Goal: Task Accomplishment & Management: Complete application form

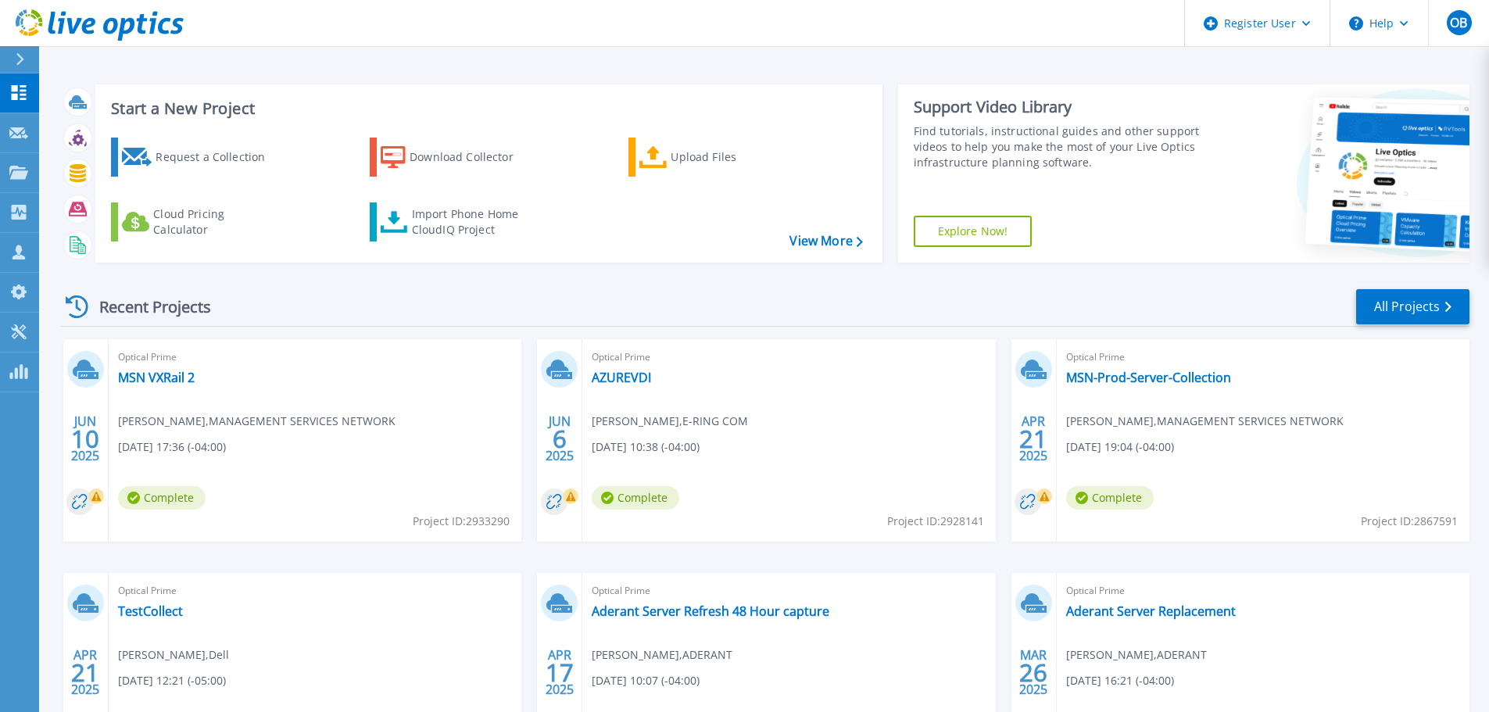
click at [26, 57] on div at bounding box center [26, 59] width 25 height 27
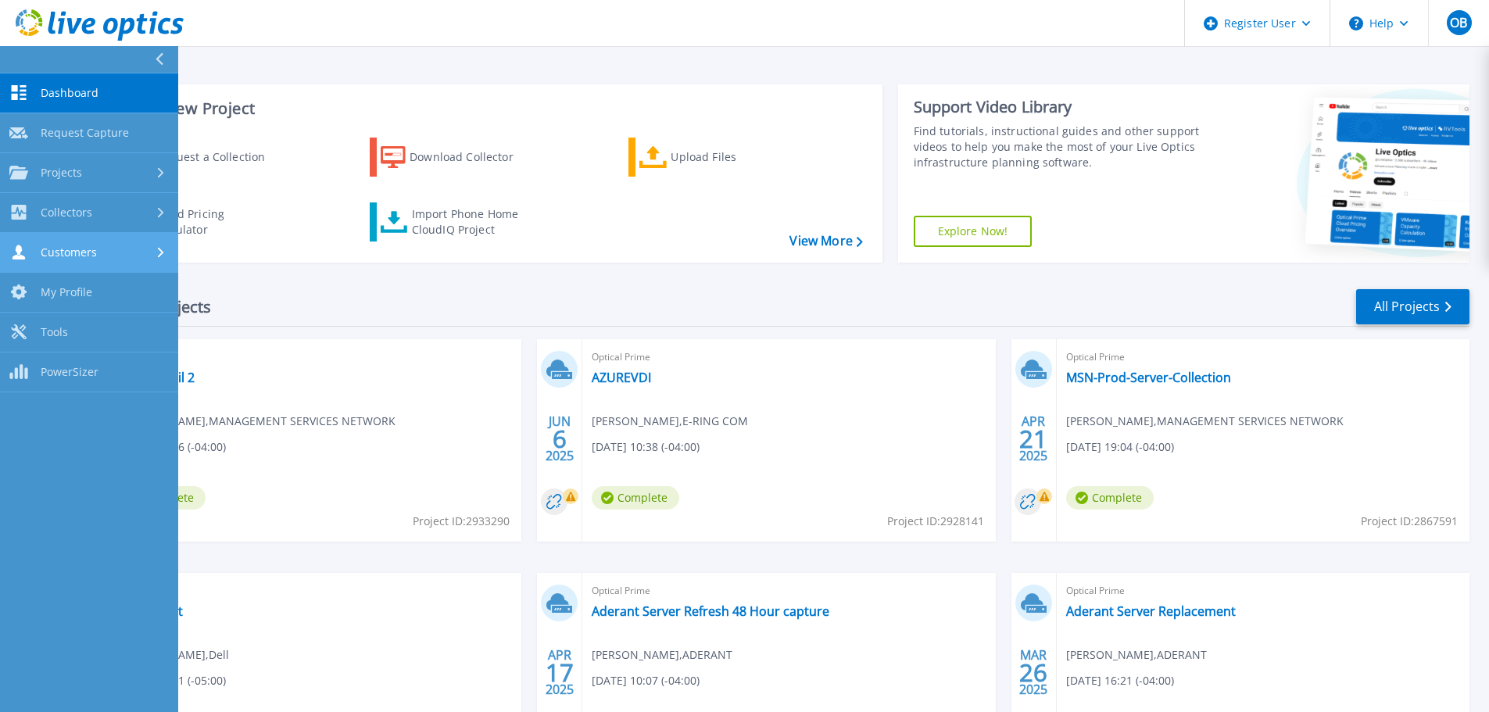
click at [84, 247] on span "Customers" at bounding box center [69, 252] width 56 height 14
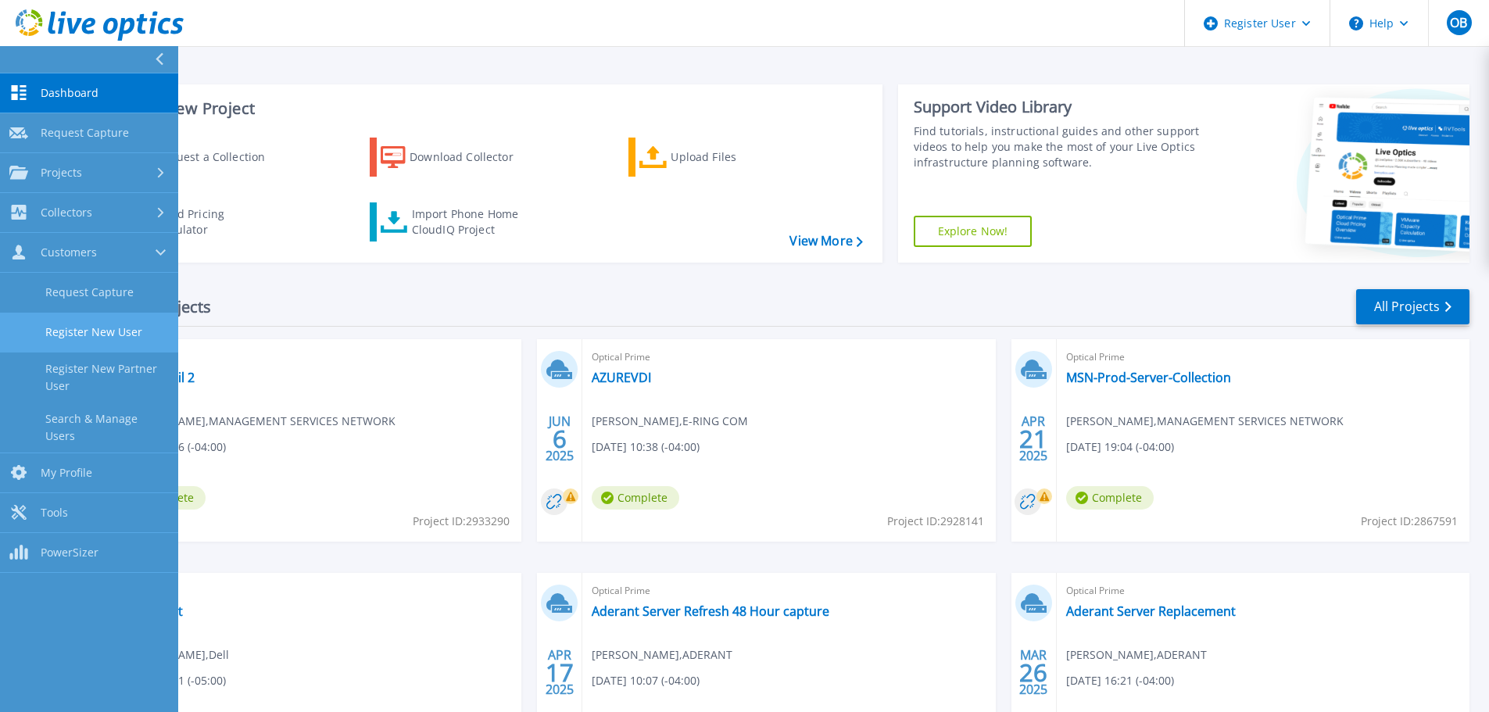
click at [98, 332] on link "Register New User" at bounding box center [89, 333] width 178 height 40
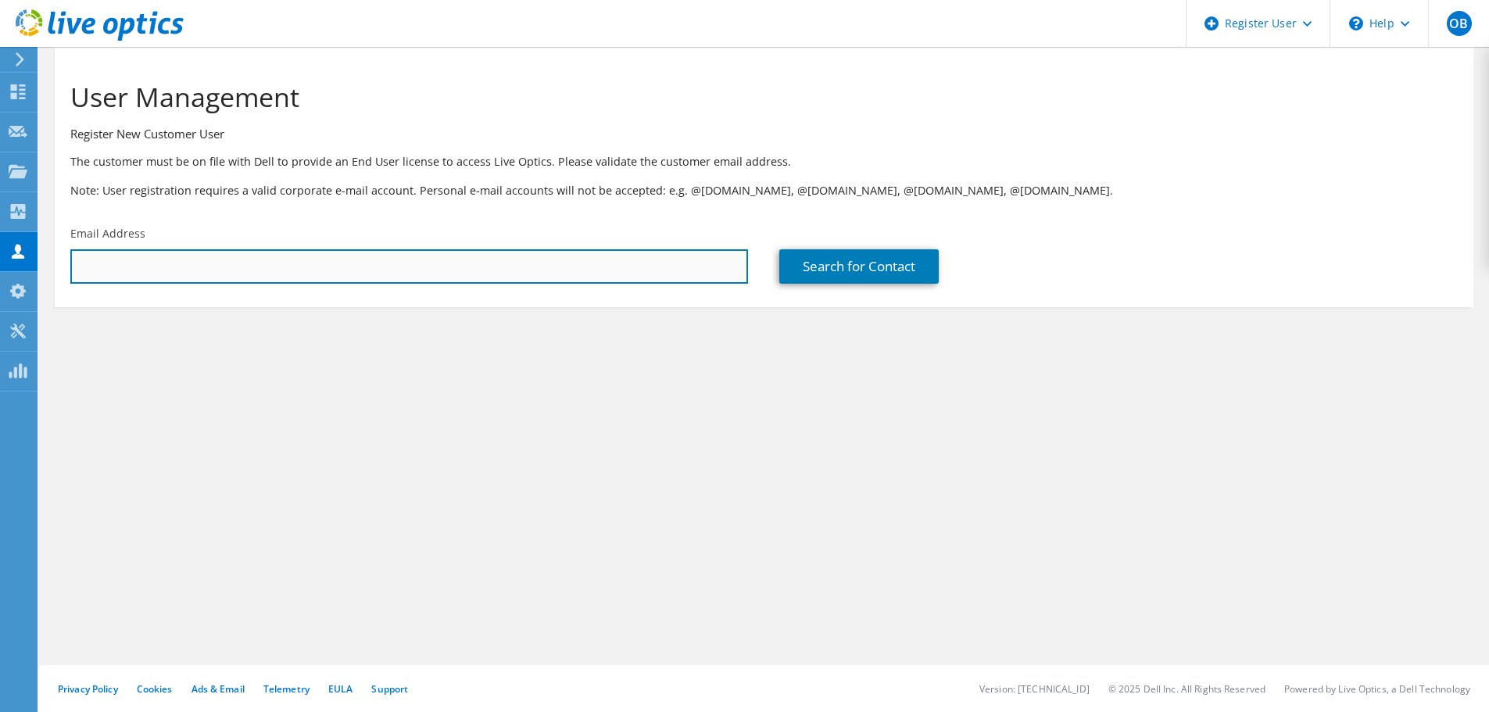
click at [116, 271] on input "text" at bounding box center [409, 266] width 678 height 34
paste input "[EMAIL_ADDRESS][PERSON_NAME][DOMAIN_NAME]"
type input "[EMAIL_ADDRESS][PERSON_NAME][DOMAIN_NAME]"
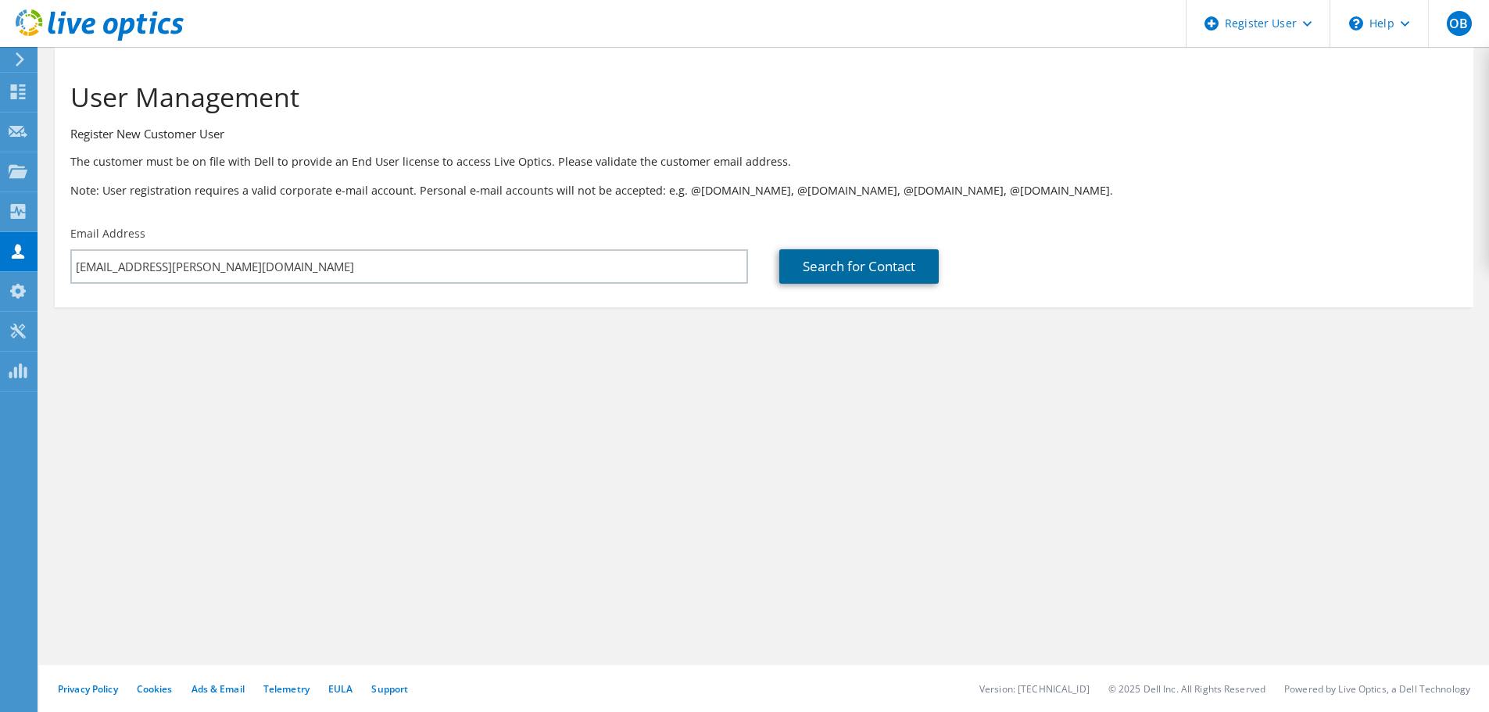
click at [865, 267] on link "Search for Contact" at bounding box center [858, 266] width 159 height 34
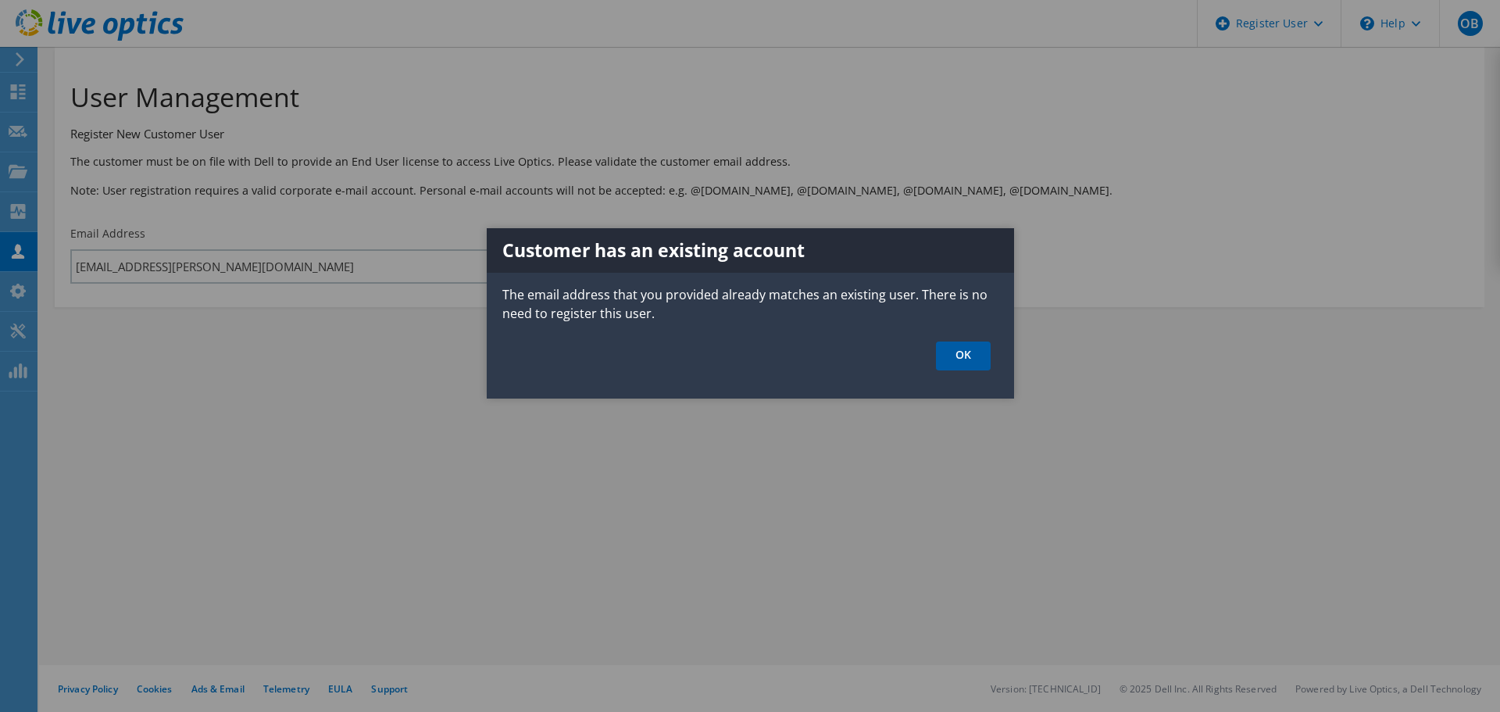
click at [987, 362] on link "OK" at bounding box center [963, 355] width 55 height 29
